Goal: Task Accomplishment & Management: Manage account settings

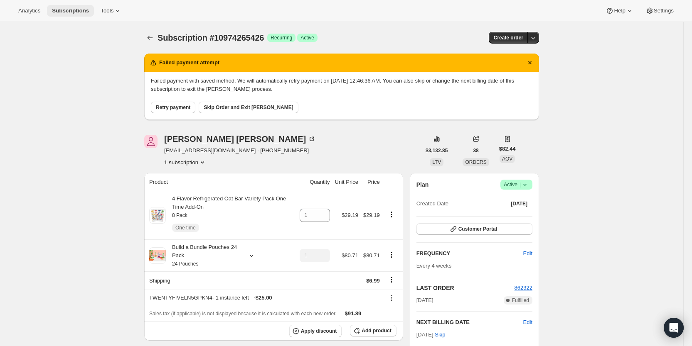
click at [70, 8] on span "Subscriptions" at bounding box center [70, 10] width 37 height 7
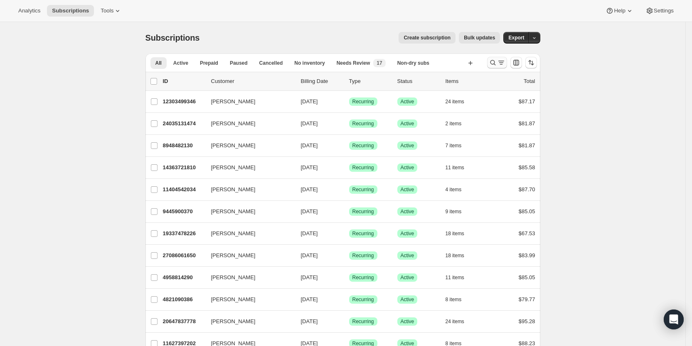
click at [500, 60] on icon "Search and filter results" at bounding box center [501, 63] width 8 height 8
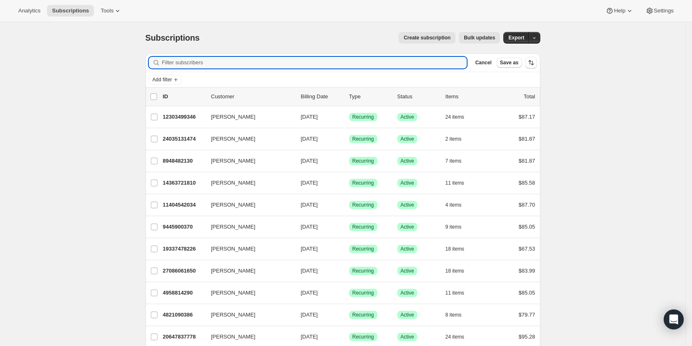
paste input "pedenjamie68@gmail.com"
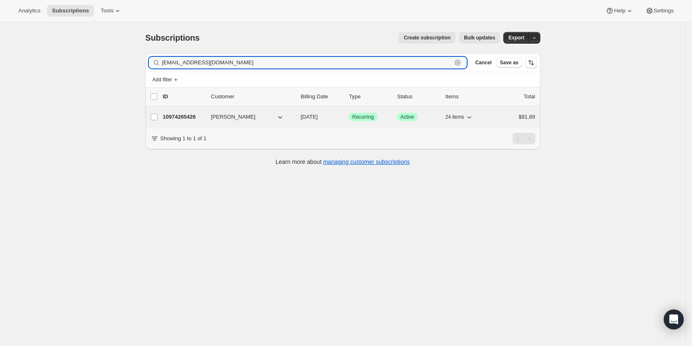
type input "pedenjamie68@gmail.com"
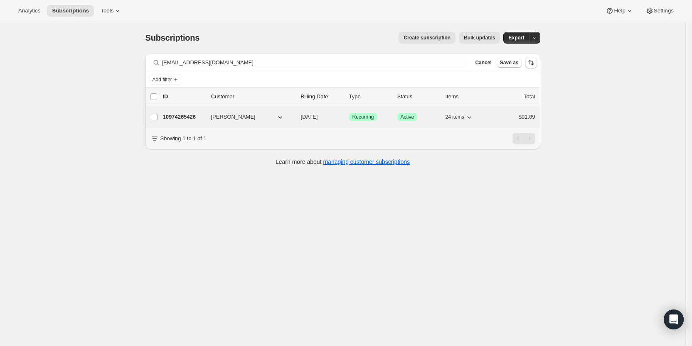
click at [316, 116] on span "11/02/2025" at bounding box center [309, 117] width 17 height 6
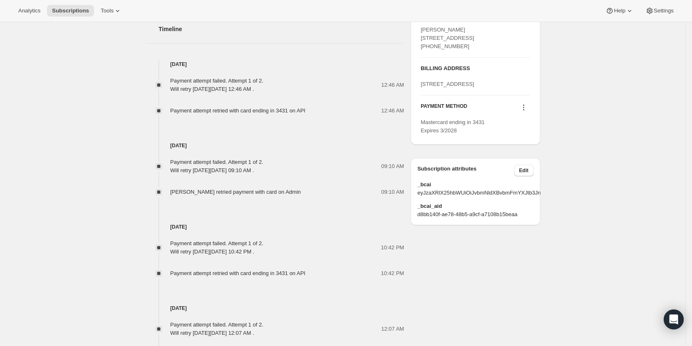
scroll to position [486, 0]
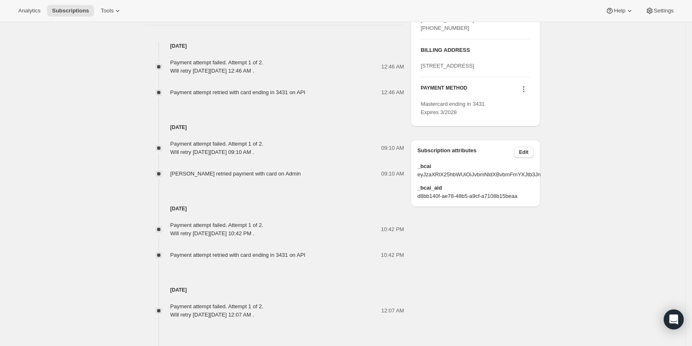
click at [525, 93] on icon at bounding box center [523, 89] width 8 height 8
click at [525, 175] on span "Add credit card" at bounding box center [515, 175] width 36 height 6
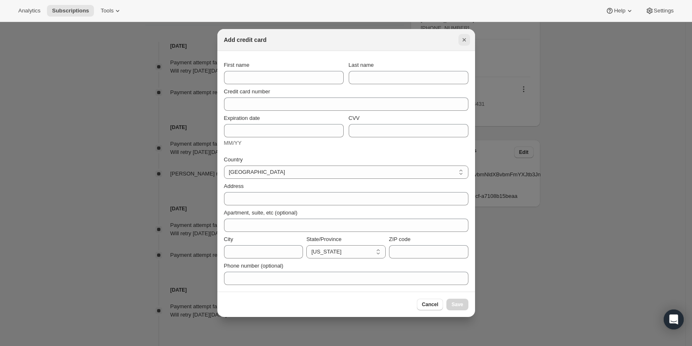
click at [464, 41] on icon "Close" at bounding box center [463, 39] width 3 height 3
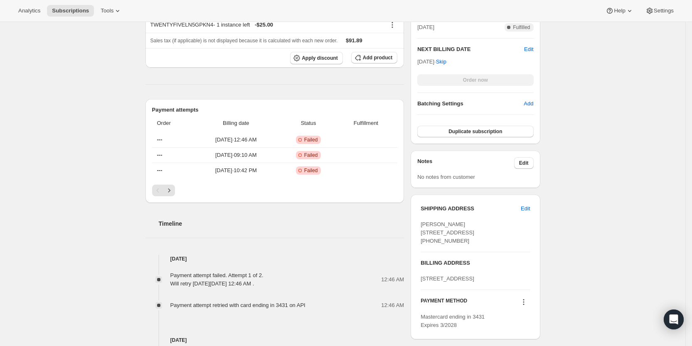
scroll to position [249, 0]
